Goal: Transaction & Acquisition: Purchase product/service

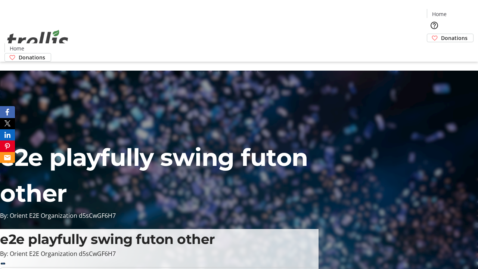
click at [441, 34] on span "Donations" at bounding box center [454, 38] width 27 height 8
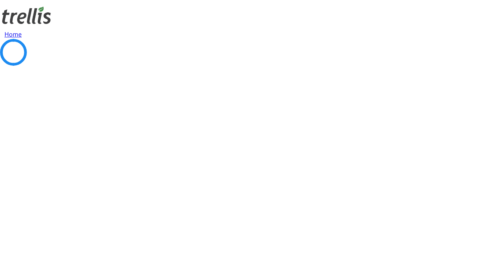
select select "CA"
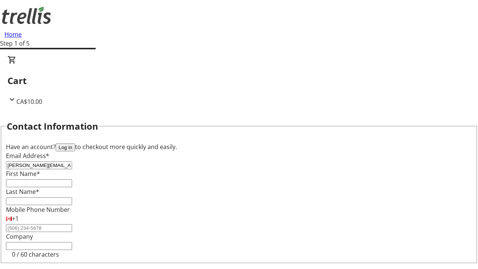
type input "[PERSON_NAME][EMAIL_ADDRESS][DOMAIN_NAME]"
type input "[PERSON_NAME]"
type input "[STREET_ADDRESS][PERSON_NAME]"
type input "Kelowna"
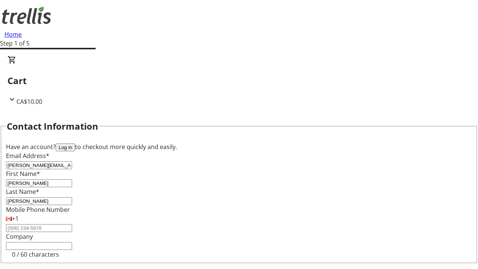
select select "BC"
type input "Kelowna"
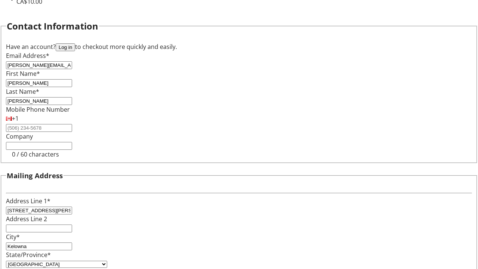
type input "V1Y 0C2"
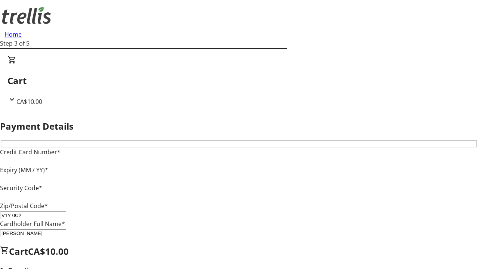
type input "V1Y 0C2"
